Goal: Check status

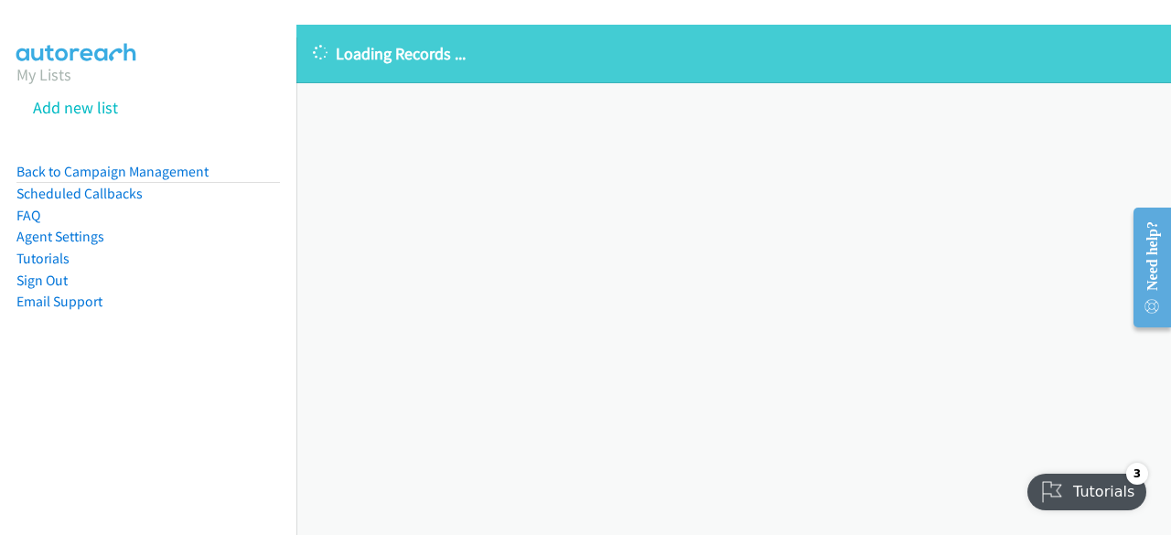
click at [1069, 259] on div "Loading Records ... Sorry, something went wrong please try again." at bounding box center [733, 280] width 875 height 511
click at [1089, 350] on div "Loading Records ... Sorry, something went wrong please try again." at bounding box center [733, 280] width 875 height 511
drag, startPoint x: 1148, startPoint y: 0, endPoint x: 816, endPoint y: 265, distance: 425.1
click at [816, 265] on div "Loading Records ... Sorry, something went wrong please try again." at bounding box center [733, 280] width 875 height 511
click at [1061, 385] on div "Loading Records ... Sorry, something went wrong please try again." at bounding box center [733, 280] width 875 height 511
